Goal: Task Accomplishment & Management: Use online tool/utility

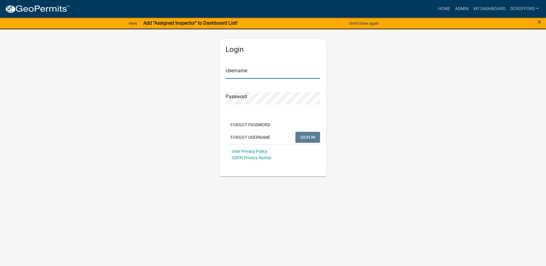
type input "dcrofford"
click at [302, 138] on span "SIGN IN" at bounding box center [307, 136] width 15 height 5
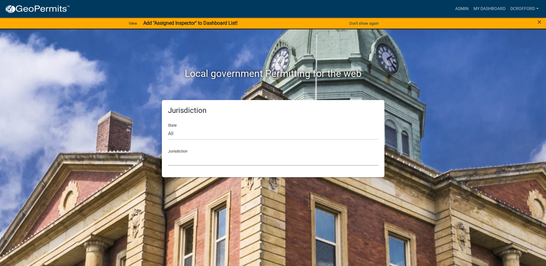
click at [235, 159] on select "[GEOGRAPHIC_DATA], [US_STATE] [GEOGRAPHIC_DATA], [US_STATE][PERSON_NAME][GEOGRA…" at bounding box center [273, 159] width 210 height 12
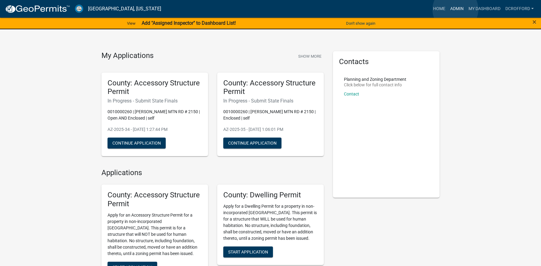
click at [455, 9] on link "Admin" at bounding box center [457, 9] width 18 height 12
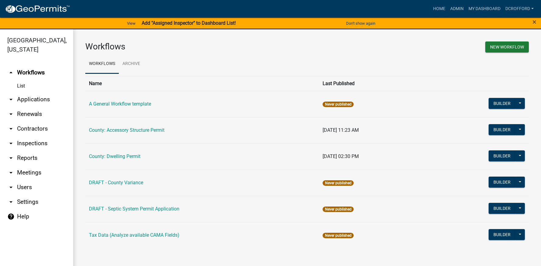
click at [40, 97] on link "arrow_drop_down Applications" at bounding box center [36, 99] width 73 height 15
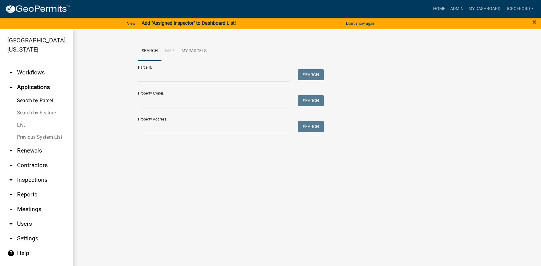
click at [202, 254] on main "Search Map My Parcels Parcel ID: Search Property Owner: Search Property Address…" at bounding box center [307, 151] width 468 height 244
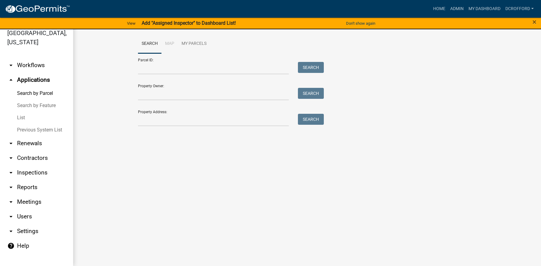
click at [167, 208] on main "Search Map My Parcels Parcel ID: Search Property Owner: Search Property Address…" at bounding box center [307, 144] width 468 height 244
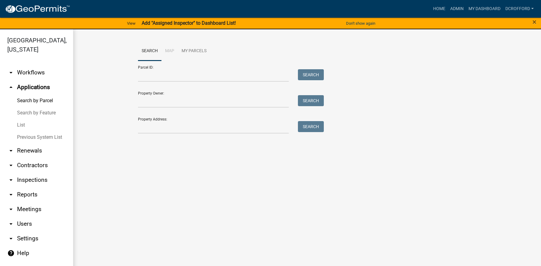
click at [168, 184] on main "Search Map My Parcels Parcel ID: Search Property Owner: Search Property Address…" at bounding box center [307, 151] width 468 height 244
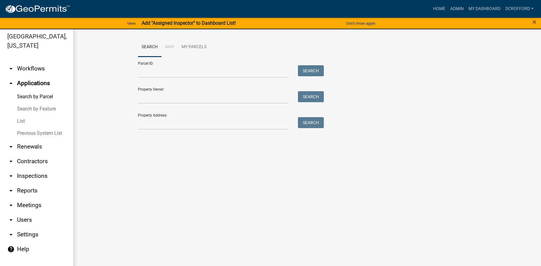
scroll to position [7, 0]
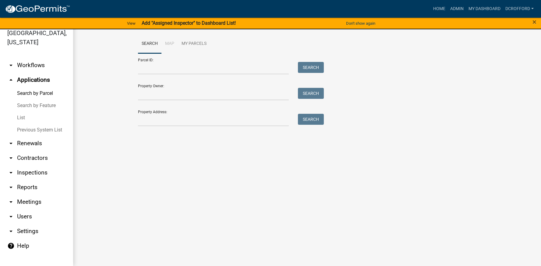
click at [162, 206] on main "Search Map My Parcels Parcel ID: Search Property Owner: Search Property Address…" at bounding box center [307, 144] width 468 height 244
click at [101, 164] on main "Search Map My Parcels Parcel ID: Search Property Owner: Search Property Address…" at bounding box center [307, 144] width 468 height 244
click at [172, 93] on input "Property Owner:" at bounding box center [213, 94] width 151 height 12
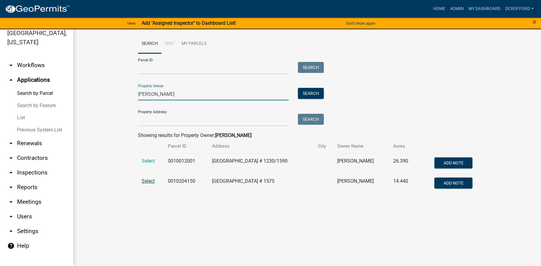
type input "[PERSON_NAME]"
click at [150, 181] on span "Select" at bounding box center [148, 181] width 13 height 6
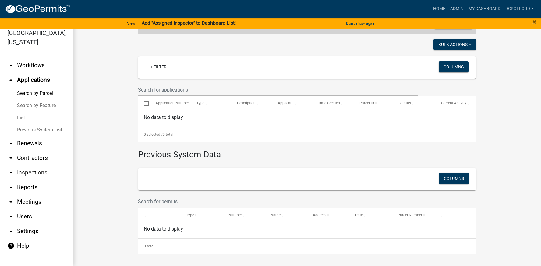
scroll to position [17, 0]
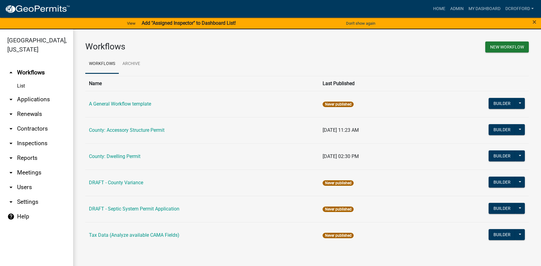
click at [31, 95] on link "arrow_drop_down Applications" at bounding box center [36, 99] width 73 height 15
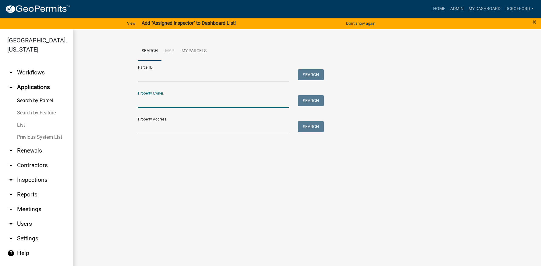
click at [180, 100] on input "Property Owner:" at bounding box center [213, 101] width 151 height 12
type input "[PERSON_NAME]"
click at [305, 103] on button "Search" at bounding box center [311, 100] width 26 height 11
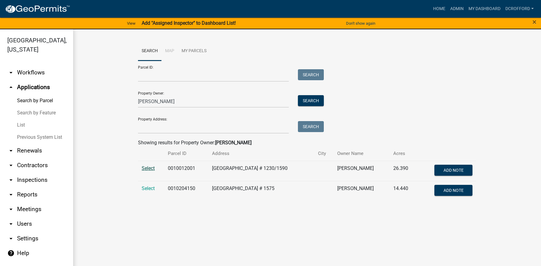
click at [153, 170] on span "Select" at bounding box center [148, 168] width 13 height 6
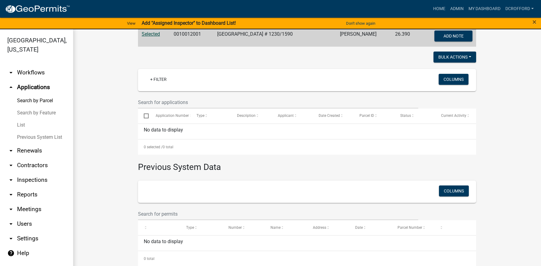
scroll to position [139, 0]
